Goal: Book appointment/travel/reservation

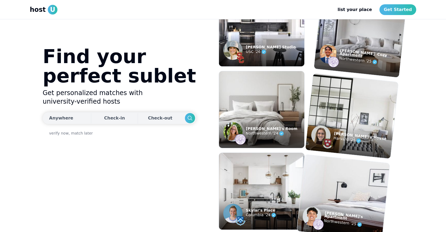
click at [73, 116] on div "Anywhere" at bounding box center [61, 118] width 24 height 6
type input "**********"
click at [104, 119] on div "Check-in" at bounding box center [114, 118] width 21 height 11
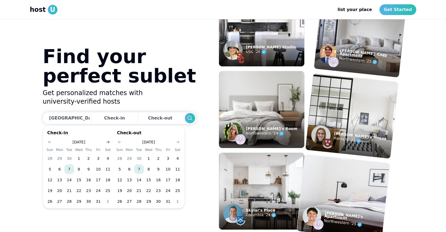
click at [108, 143] on icon "Go to next month" at bounding box center [108, 142] width 4 height 4
click at [60, 203] on button "29" at bounding box center [60, 201] width 10 height 10
click at [176, 144] on icon "Go to next month" at bounding box center [178, 142] width 4 height 4
click at [176, 143] on icon "Go to next month" at bounding box center [178, 142] width 4 height 4
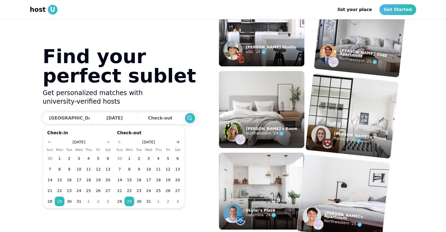
click at [176, 143] on icon "Go to next month" at bounding box center [178, 142] width 4 height 4
click at [120, 141] on icon "Go to previous month" at bounding box center [120, 142] width 4 height 4
click at [178, 142] on icon "Go to next month" at bounding box center [178, 142] width 4 height 4
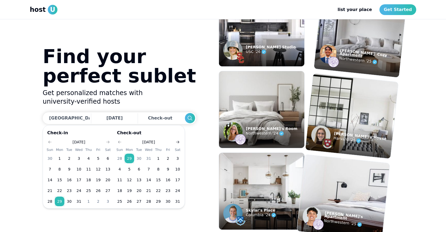
click at [177, 142] on icon "Go to next month" at bounding box center [178, 142] width 4 height 4
click at [175, 140] on button "Go to next month" at bounding box center [178, 142] width 8 height 8
click at [140, 199] on button "31" at bounding box center [139, 201] width 10 height 10
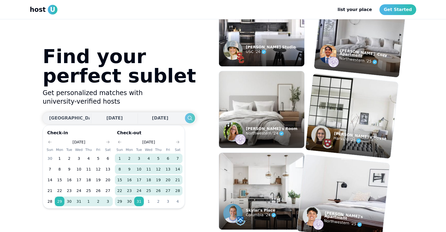
click at [187, 118] on icon "Search" at bounding box center [190, 118] width 6 height 6
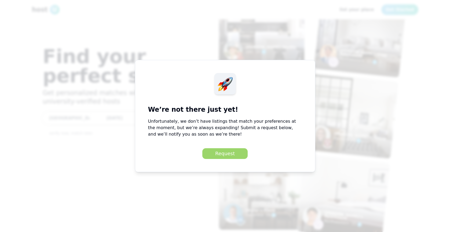
click at [221, 155] on button "Request" at bounding box center [224, 153] width 45 height 11
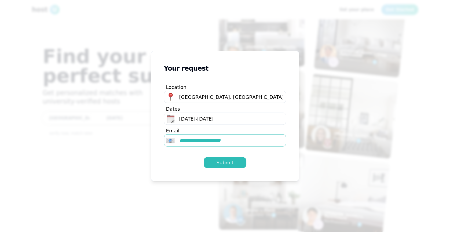
click at [196, 120] on span "Dec 29, 2025" at bounding box center [187, 119] width 16 height 6
drag, startPoint x: 229, startPoint y: 168, endPoint x: 228, endPoint y: 165, distance: 3.4
click at [228, 165] on div "No listings found Your request Location Cleveland, OH Dates Dec 29, 2025 - Mar …" at bounding box center [225, 116] width 149 height 130
click at [228, 164] on div "Submit" at bounding box center [225, 163] width 17 height 8
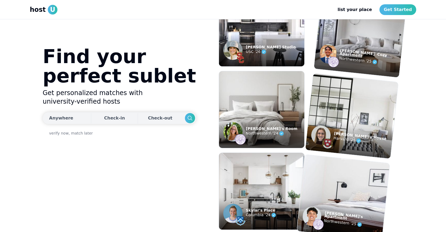
click at [65, 119] on div "Anywhere" at bounding box center [61, 118] width 24 height 6
type input "**********"
click at [187, 120] on icon "Search" at bounding box center [190, 118] width 6 height 6
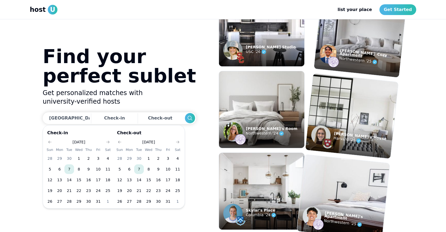
click at [67, 170] on button "7" at bounding box center [69, 169] width 10 height 10
drag, startPoint x: 101, startPoint y: 200, endPoint x: 102, endPoint y: 195, distance: 4.9
click at [101, 200] on button "31" at bounding box center [98, 201] width 10 height 10
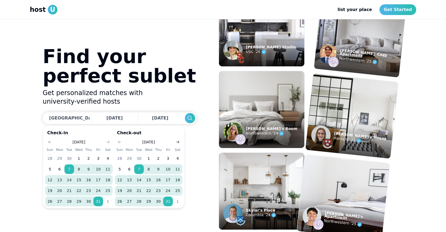
click at [176, 141] on icon "Go to next month" at bounding box center [178, 142] width 4 height 4
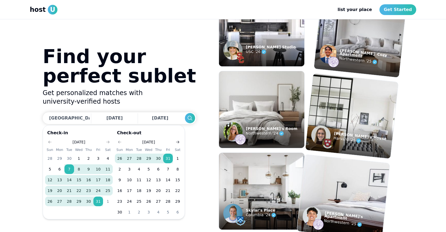
click at [175, 141] on button "Go to next month" at bounding box center [178, 142] width 8 height 8
click at [147, 199] on button "31" at bounding box center [149, 201] width 10 height 10
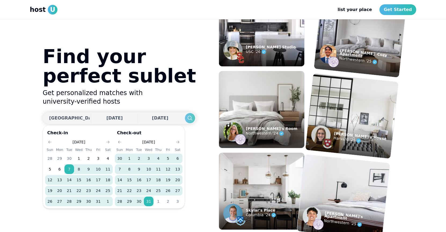
click at [187, 115] on icon "Search" at bounding box center [190, 118] width 6 height 6
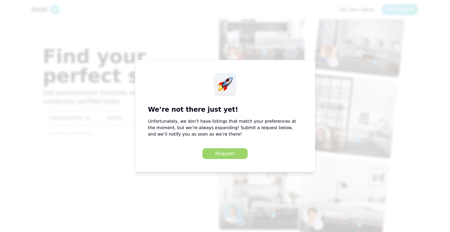
click at [228, 158] on button "Request" at bounding box center [224, 153] width 45 height 11
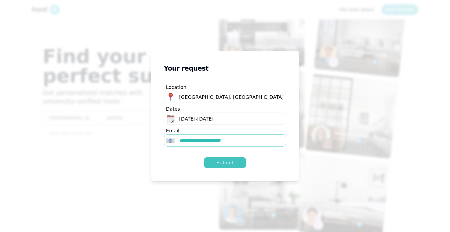
click at [224, 164] on div "Submit" at bounding box center [225, 163] width 17 height 8
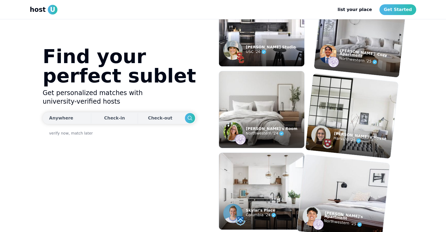
click at [58, 118] on div "Anywhere" at bounding box center [61, 118] width 24 height 6
type input "**********"
click at [106, 121] on div "Check-in" at bounding box center [114, 118] width 21 height 11
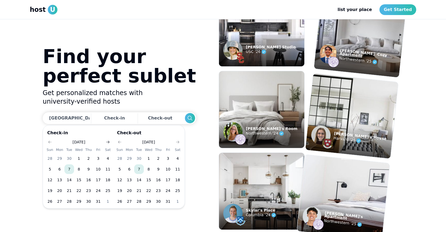
drag, startPoint x: 109, startPoint y: 141, endPoint x: 106, endPoint y: 143, distance: 4.1
click at [106, 143] on icon "Go to next month" at bounding box center [108, 142] width 4 height 4
click at [107, 157] on button "1" at bounding box center [108, 158] width 10 height 10
click at [178, 143] on use "Go to next month" at bounding box center [177, 142] width 3 height 3
click at [169, 168] on button "7" at bounding box center [168, 169] width 10 height 10
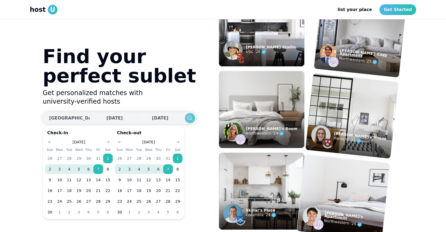
click at [187, 119] on icon "Search" at bounding box center [190, 118] width 6 height 6
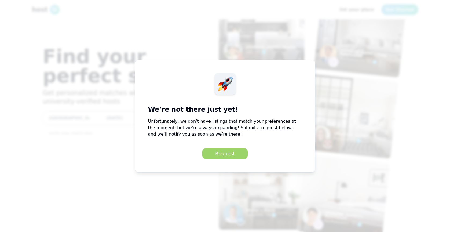
click at [205, 152] on button "Request" at bounding box center [224, 153] width 45 height 11
